Goal: Task Accomplishment & Management: Manage account settings

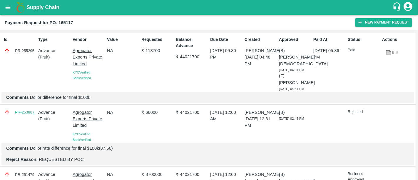
click at [26, 115] on link "PR-253887" at bounding box center [24, 112] width 19 height 6
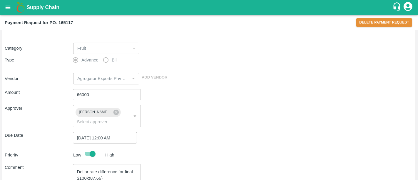
scroll to position [22, 0]
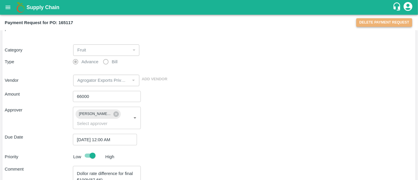
click at [390, 21] on button "Delete Payment Request" at bounding box center [385, 22] width 56 height 9
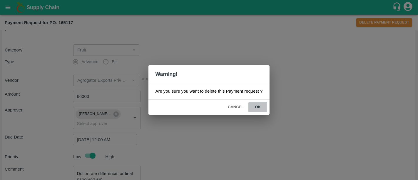
click at [254, 109] on button "ok" at bounding box center [258, 107] width 19 height 10
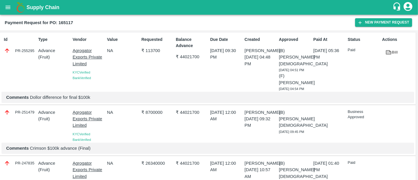
click at [28, 116] on div "PR-251479" at bounding box center [20, 112] width 32 height 6
copy div "PR-251479"
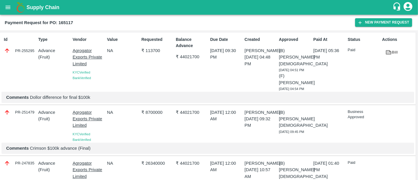
click at [23, 49] on div "PR-255295" at bounding box center [20, 50] width 32 height 6
copy div "PR-255295"
click at [156, 52] on p "₹ 113700" at bounding box center [157, 50] width 32 height 6
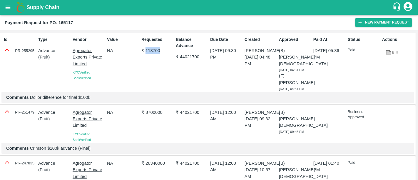
click at [156, 52] on p "₹ 113700" at bounding box center [157, 50] width 32 height 6
copy p "113700"
